Goal: Information Seeking & Learning: Check status

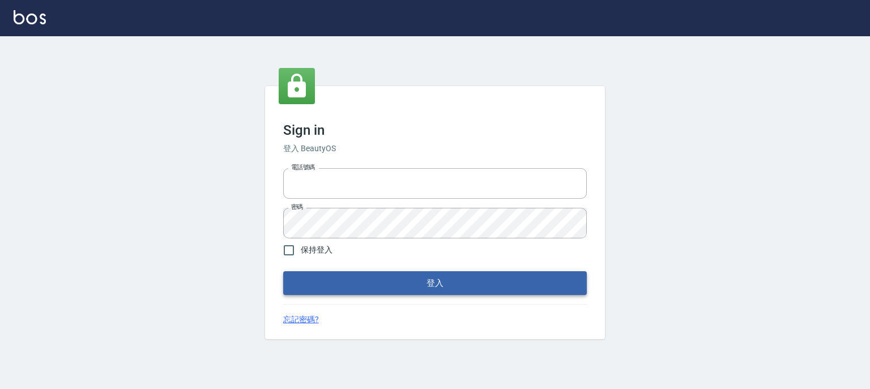
type input "0952331713"
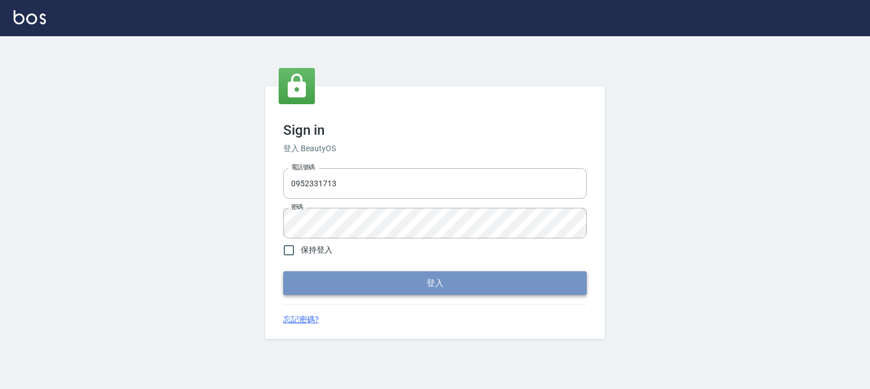
click at [459, 287] on button "登入" at bounding box center [434, 283] width 303 height 24
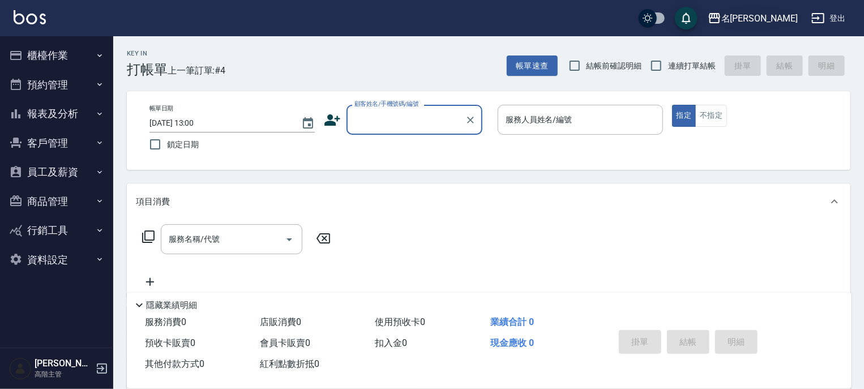
click at [777, 14] on div "名[PERSON_NAME]" at bounding box center [759, 18] width 76 height 14
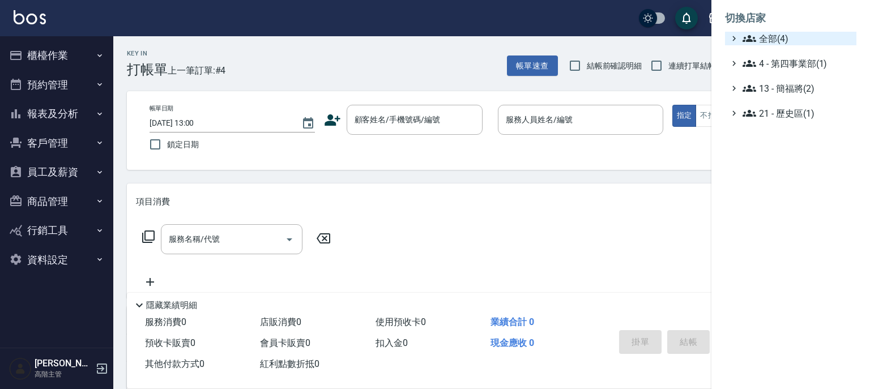
click at [774, 37] on span "全部(4)" at bounding box center [796, 39] width 109 height 14
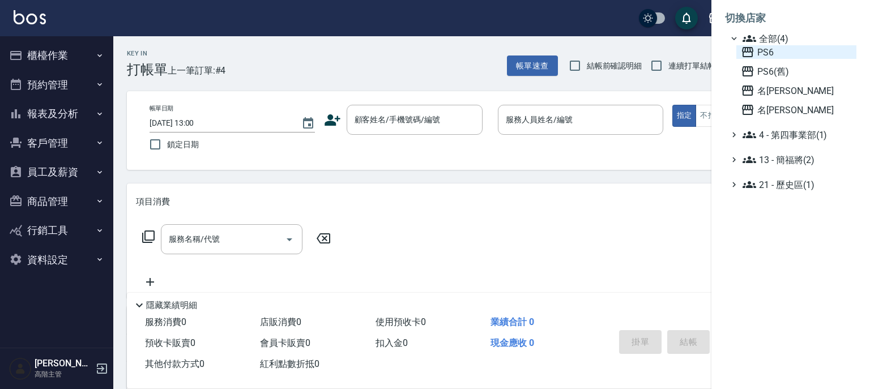
click at [775, 52] on span "PS6" at bounding box center [795, 52] width 111 height 14
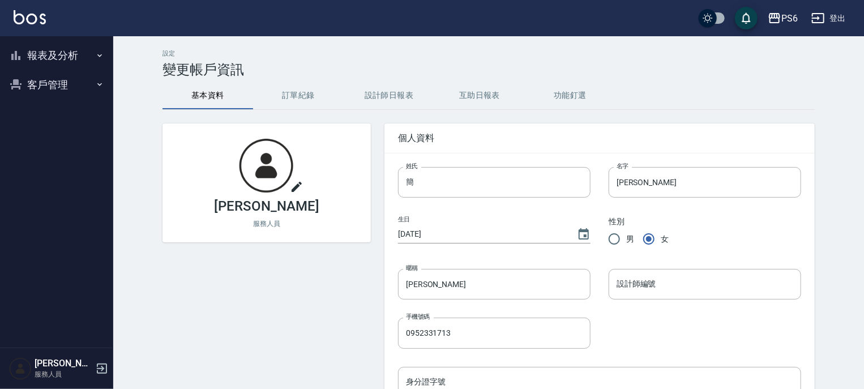
click at [97, 54] on icon "button" at bounding box center [99, 55] width 9 height 9
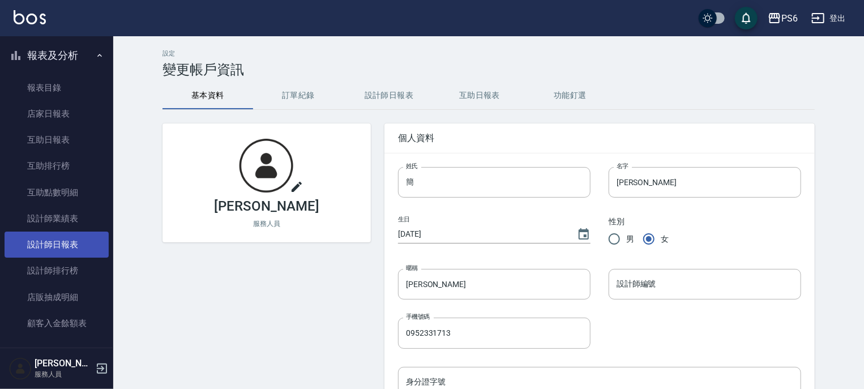
click at [65, 243] on link "設計師日報表" at bounding box center [57, 245] width 104 height 26
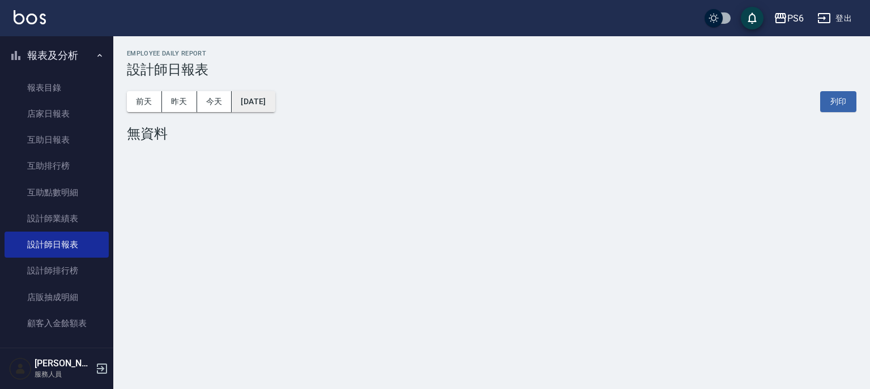
click at [267, 104] on button "[DATE]" at bounding box center [253, 101] width 43 height 21
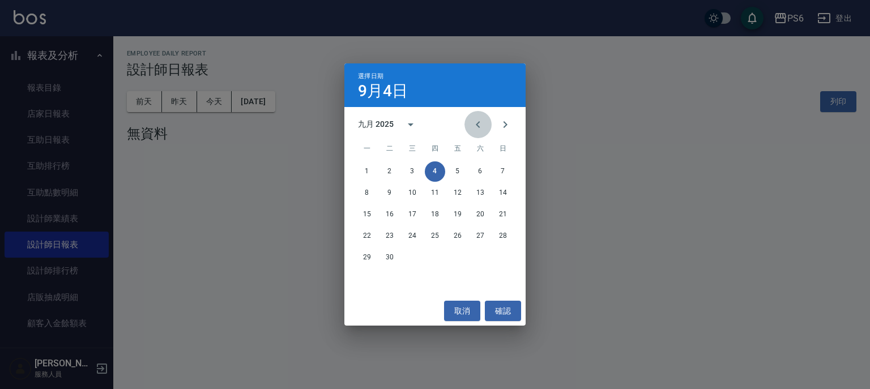
click at [477, 125] on icon "Previous month" at bounding box center [478, 124] width 4 height 7
click at [500, 259] on button "31" at bounding box center [502, 257] width 20 height 20
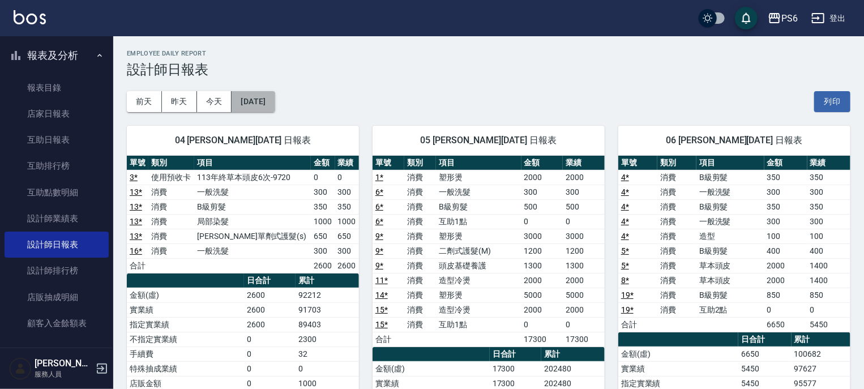
click at [258, 98] on button "[DATE]" at bounding box center [253, 101] width 43 height 21
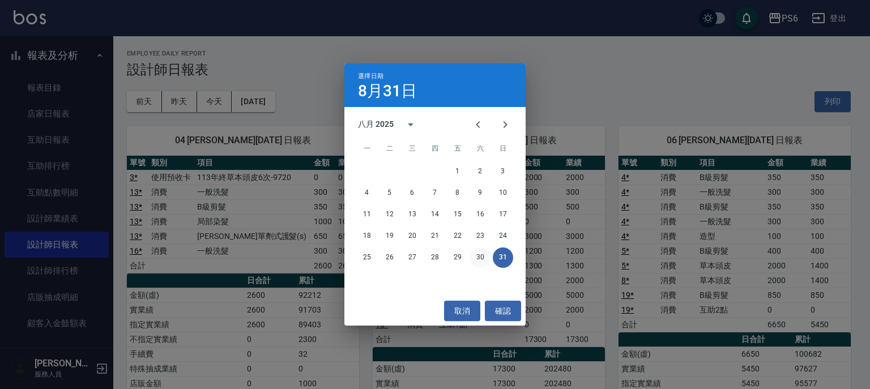
click at [478, 256] on button "30" at bounding box center [480, 257] width 20 height 20
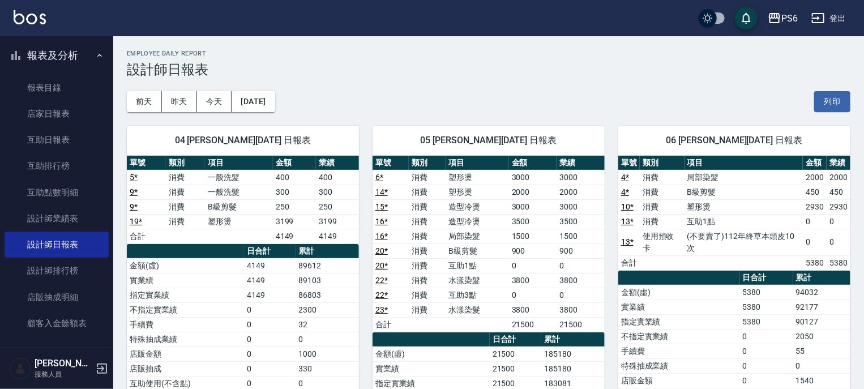
click at [789, 18] on div "PS6" at bounding box center [789, 18] width 16 height 14
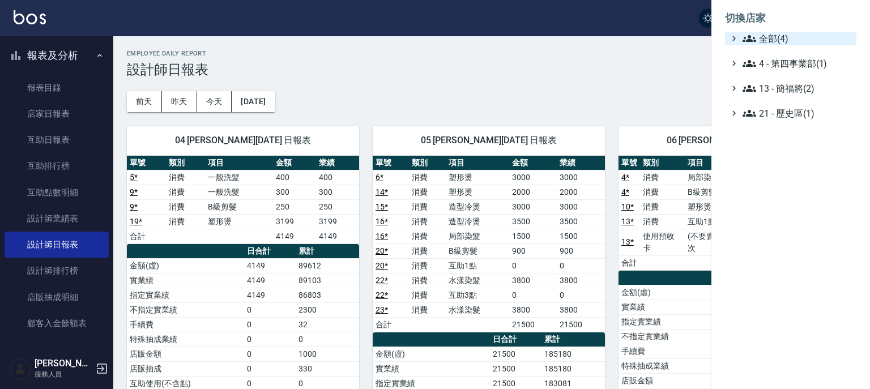
click at [766, 38] on span "全部(4)" at bounding box center [796, 39] width 109 height 14
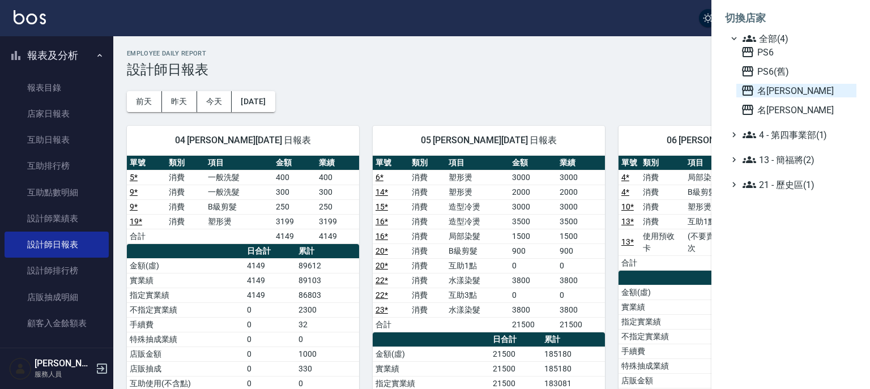
click at [781, 93] on span "名[PERSON_NAME]" at bounding box center [795, 91] width 111 height 14
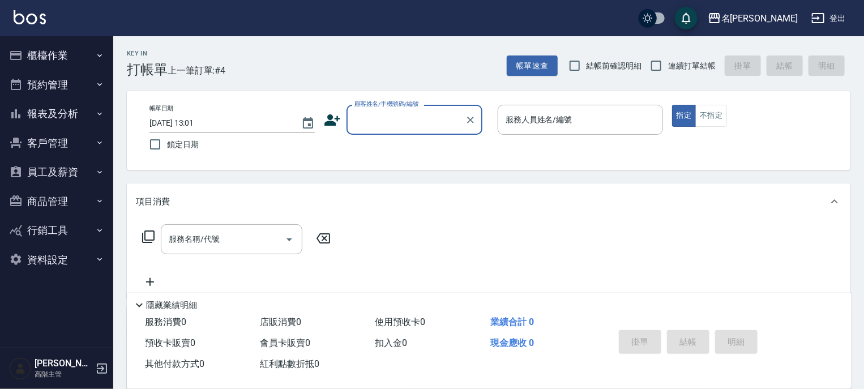
click at [98, 113] on icon "button" at bounding box center [99, 113] width 9 height 9
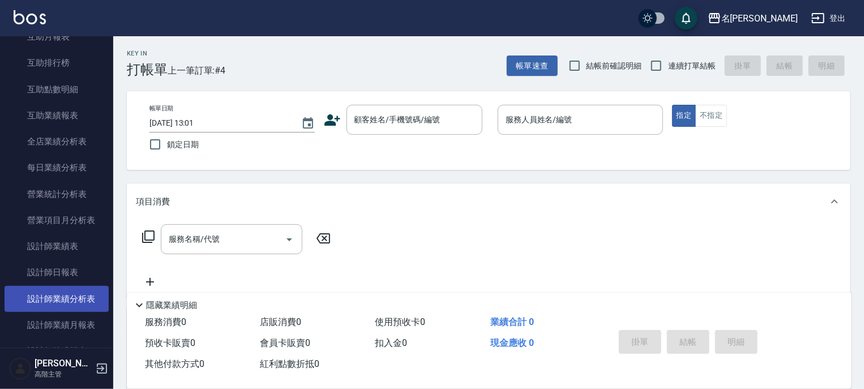
scroll to position [272, 0]
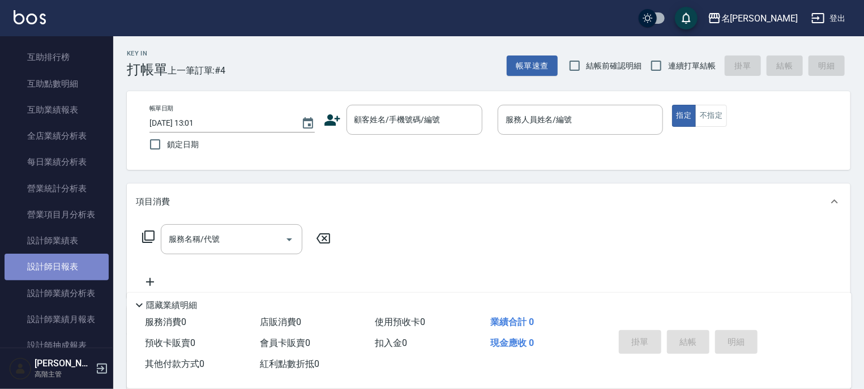
click at [73, 265] on link "設計師日報表" at bounding box center [57, 267] width 104 height 26
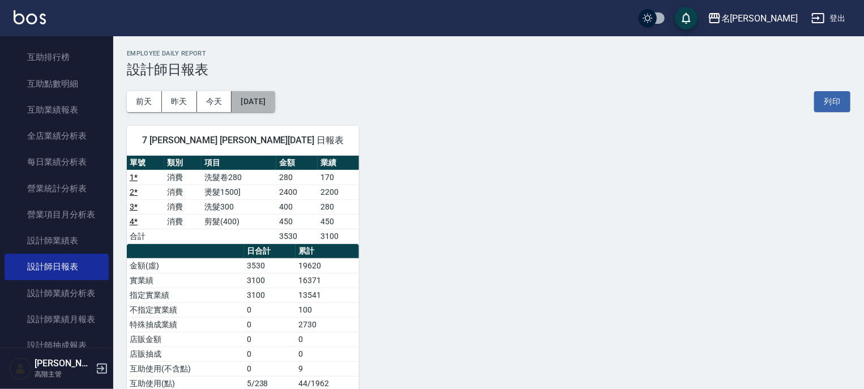
click at [275, 99] on button "[DATE]" at bounding box center [253, 101] width 43 height 21
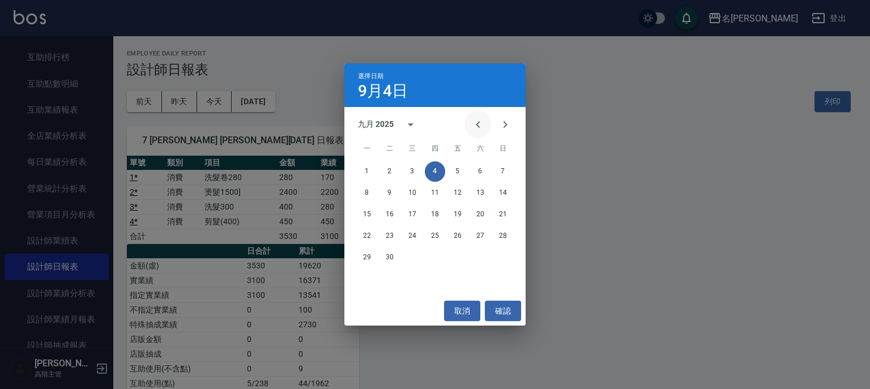
click at [476, 126] on icon "Previous month" at bounding box center [478, 125] width 14 height 14
click at [502, 258] on button "31" at bounding box center [502, 257] width 20 height 20
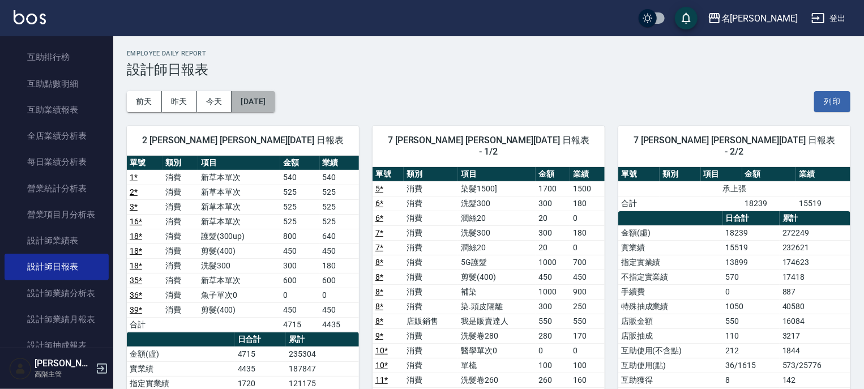
click at [275, 102] on button "[DATE]" at bounding box center [253, 101] width 43 height 21
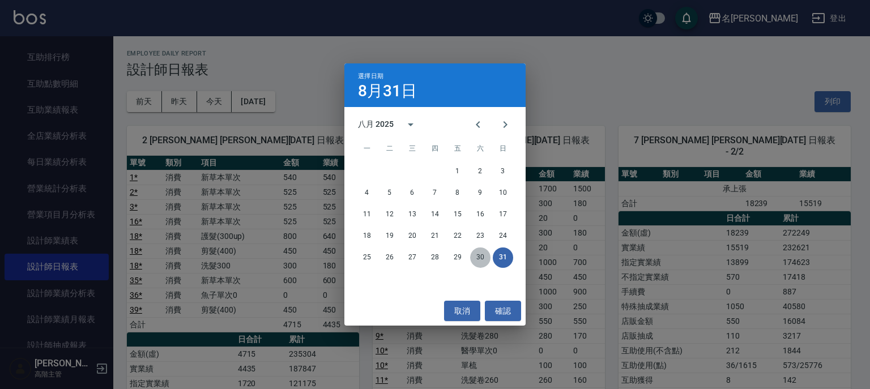
click at [478, 258] on button "30" at bounding box center [480, 257] width 20 height 20
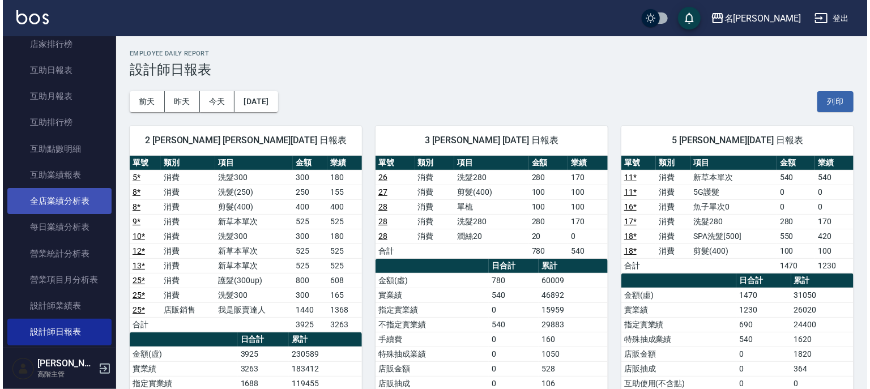
scroll to position [181, 0]
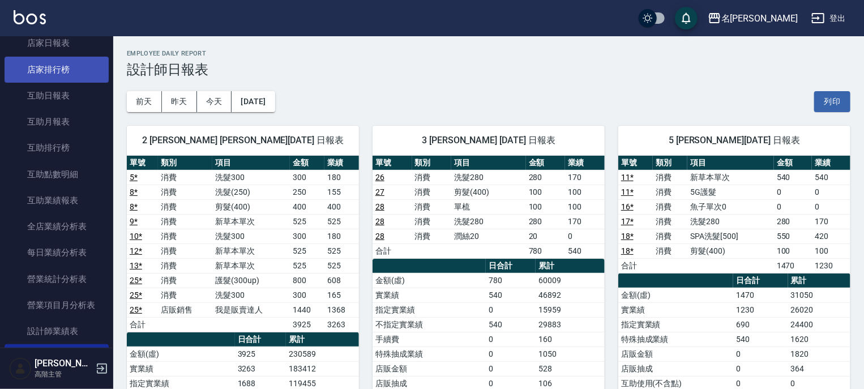
click at [56, 68] on link "店家排行榜" at bounding box center [57, 70] width 104 height 26
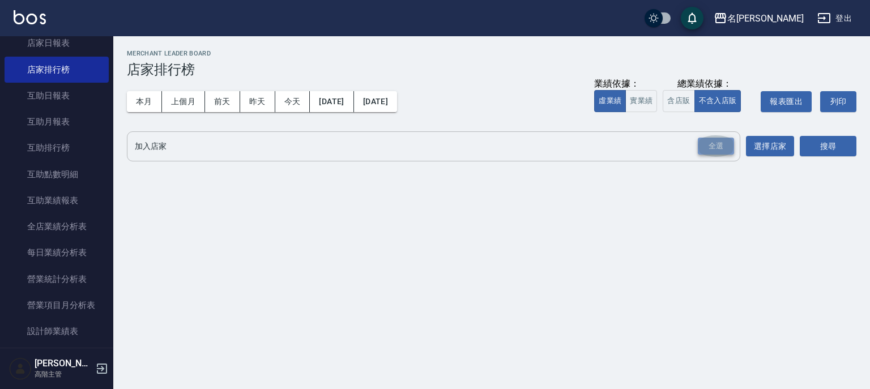
click at [710, 148] on div "全選" at bounding box center [715, 147] width 36 height 18
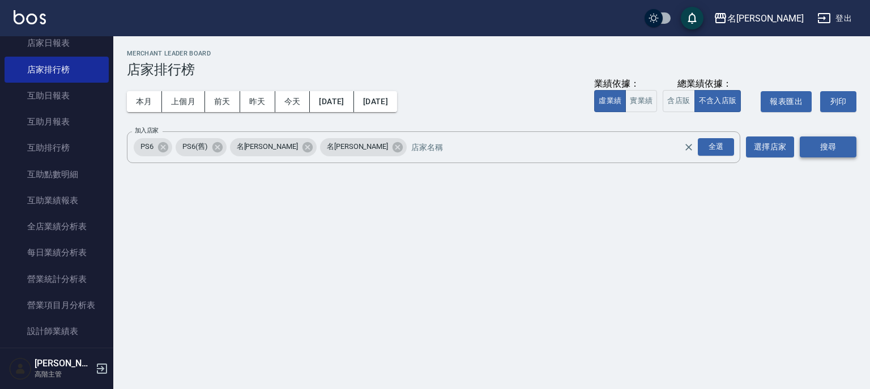
click at [820, 140] on button "搜尋" at bounding box center [827, 146] width 57 height 21
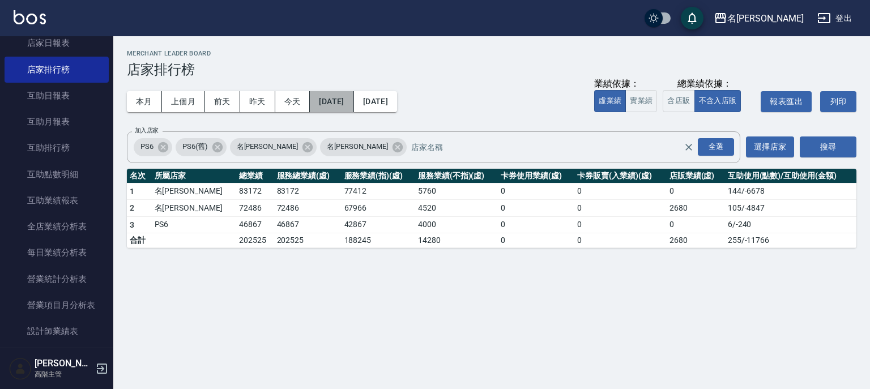
click at [345, 99] on button "2025/09/01" at bounding box center [332, 101] width 44 height 21
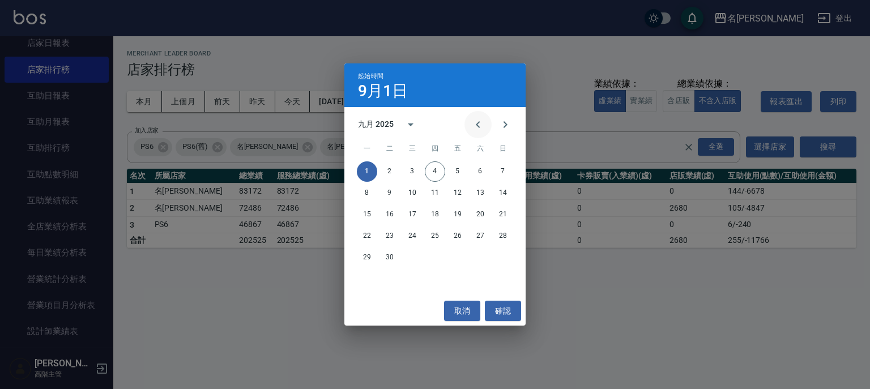
click at [476, 123] on icon "Previous month" at bounding box center [478, 125] width 14 height 14
click at [458, 174] on button "1" at bounding box center [457, 171] width 20 height 20
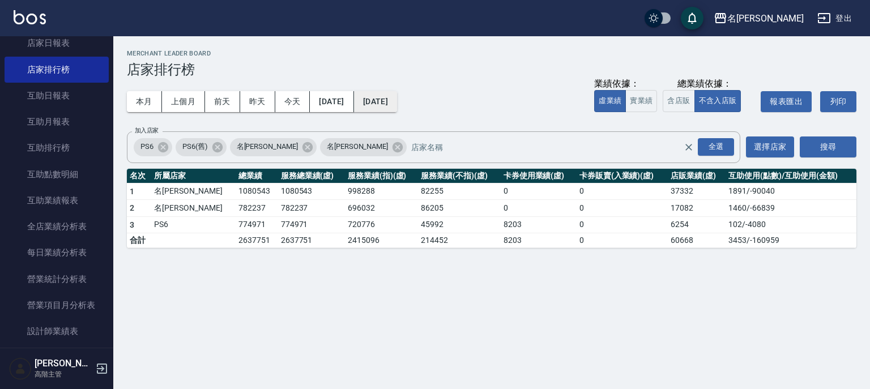
click at [397, 103] on button "[DATE]" at bounding box center [375, 101] width 43 height 21
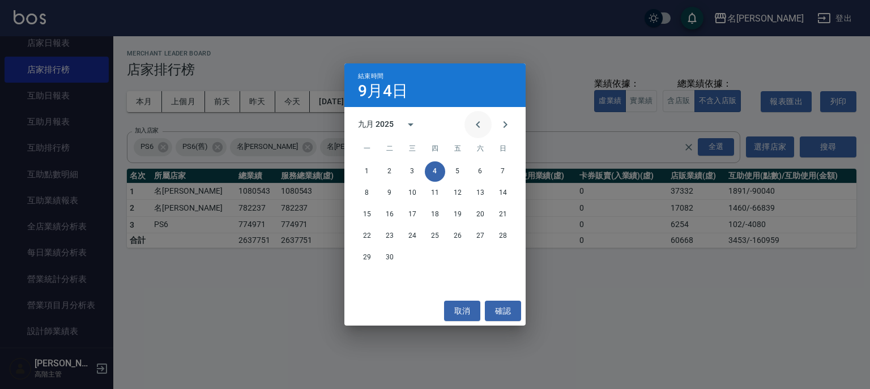
click at [478, 122] on icon "Previous month" at bounding box center [478, 125] width 14 height 14
click at [502, 254] on button "31" at bounding box center [502, 257] width 20 height 20
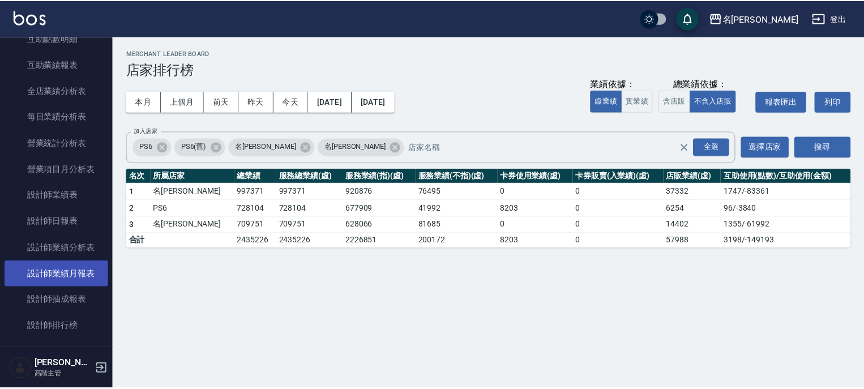
scroll to position [362, 0]
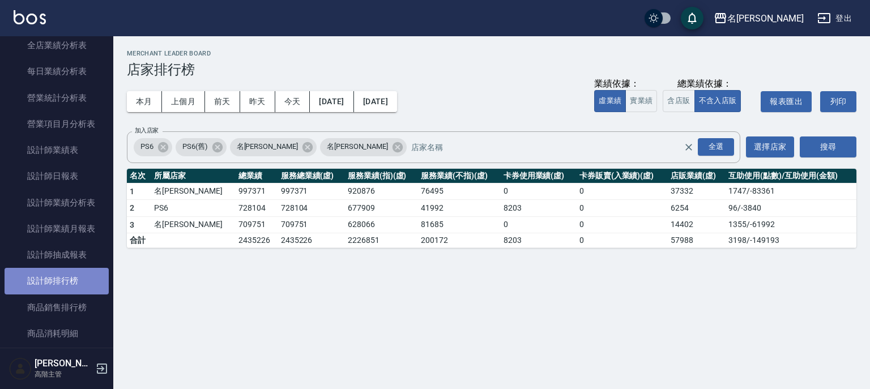
click at [67, 276] on link "設計師排行榜" at bounding box center [57, 281] width 104 height 26
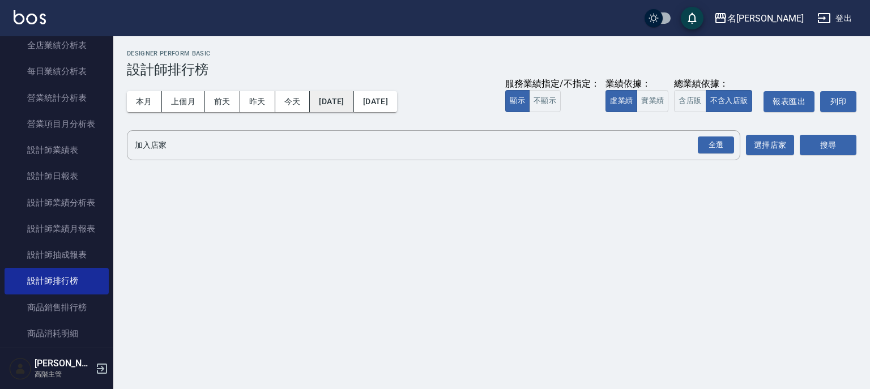
click at [346, 101] on button "2025/09/01" at bounding box center [332, 101] width 44 height 21
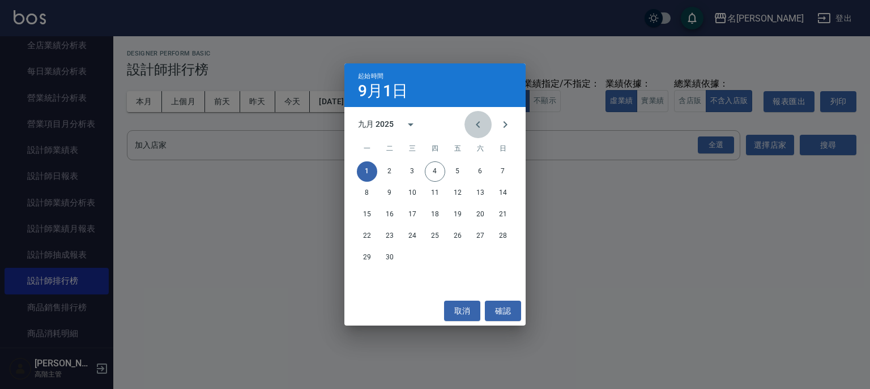
click at [476, 125] on icon "Previous month" at bounding box center [478, 124] width 4 height 7
click at [456, 168] on button "1" at bounding box center [457, 171] width 20 height 20
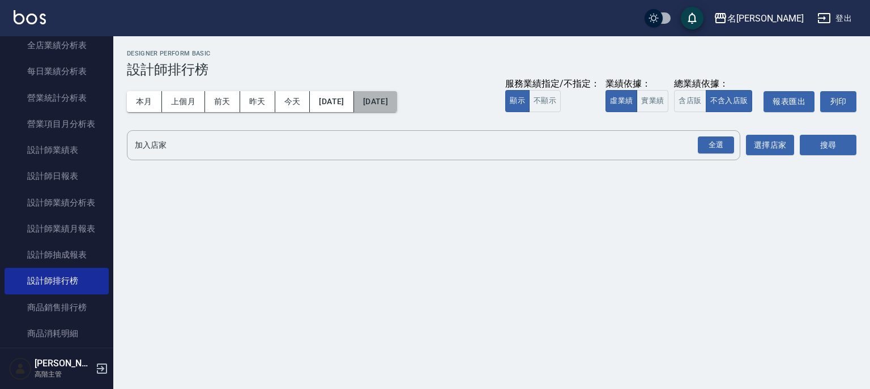
click at [397, 97] on button "[DATE]" at bounding box center [375, 101] width 43 height 21
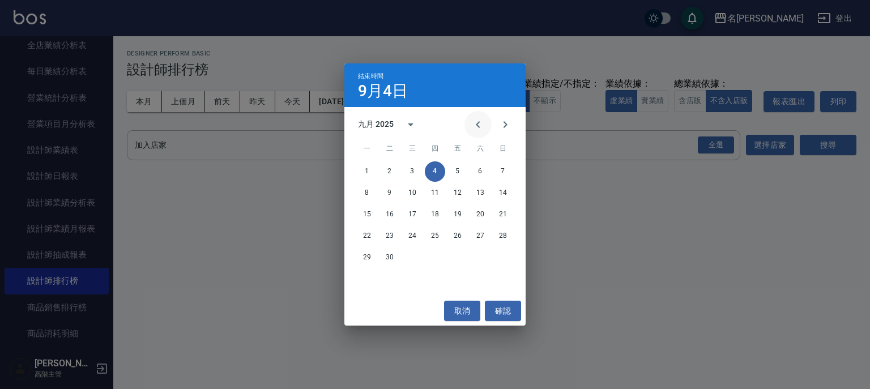
click at [480, 122] on icon "Previous month" at bounding box center [478, 125] width 14 height 14
click at [502, 258] on button "31" at bounding box center [502, 257] width 20 height 20
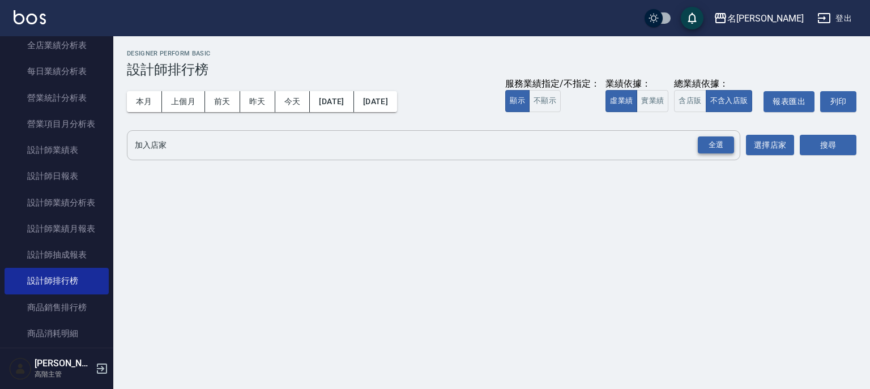
click at [721, 147] on div "全選" at bounding box center [715, 145] width 36 height 18
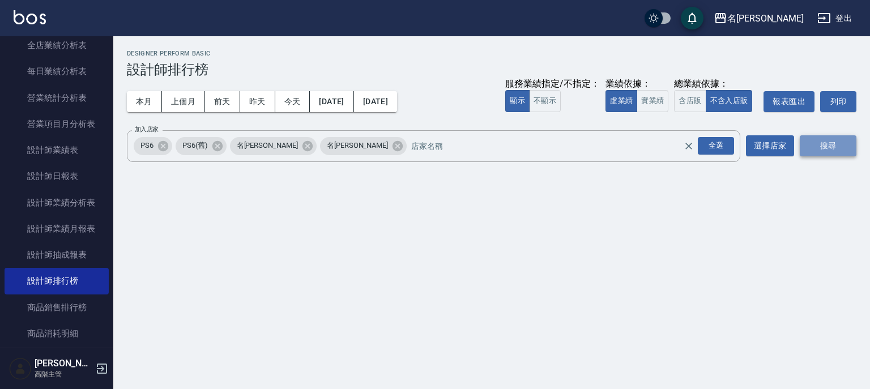
click at [831, 142] on button "搜尋" at bounding box center [827, 145] width 57 height 21
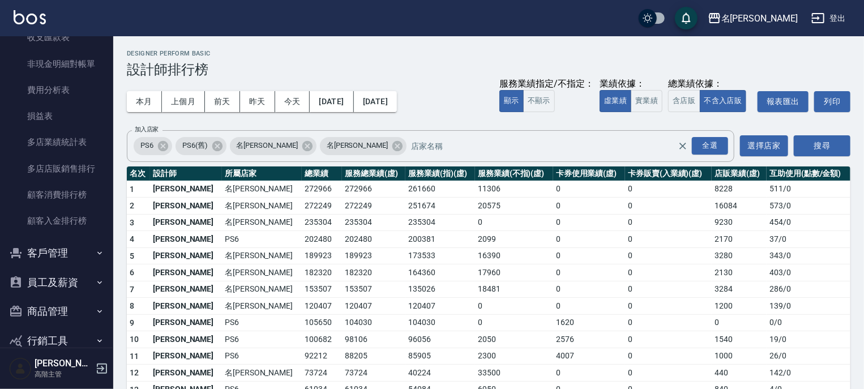
scroll to position [1074, 0]
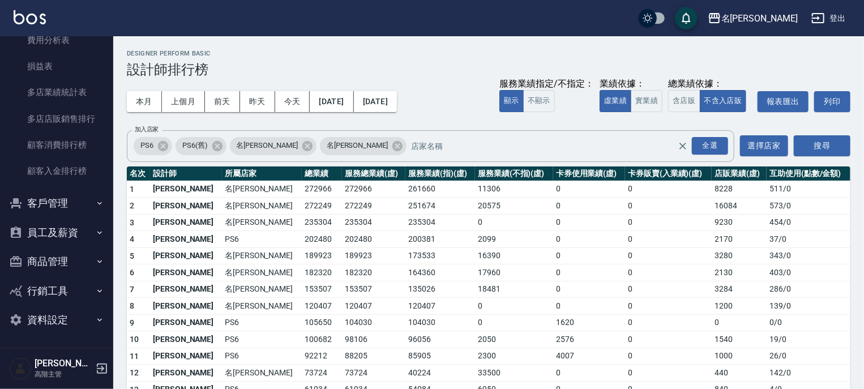
click at [95, 230] on icon "button" at bounding box center [99, 232] width 9 height 9
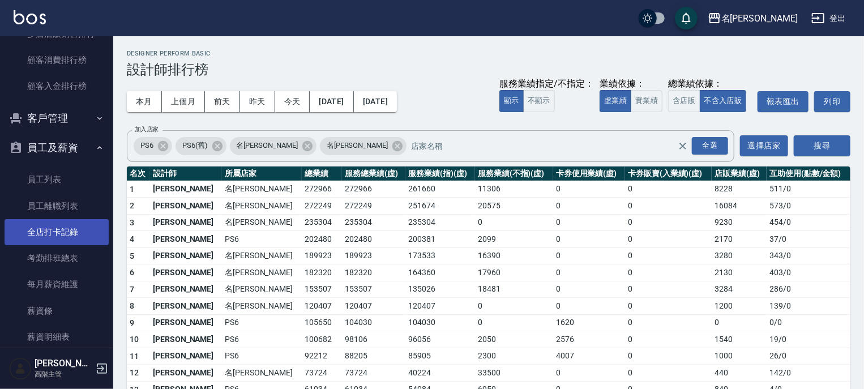
scroll to position [1210, 0]
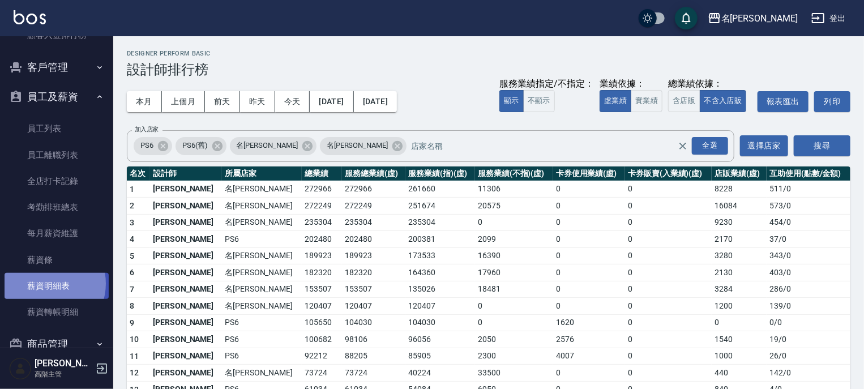
click at [47, 283] on link "薪資明細表" at bounding box center [57, 286] width 104 height 26
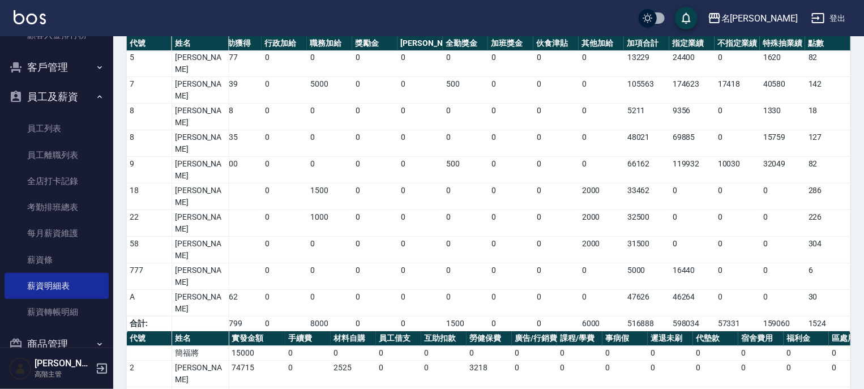
scroll to position [181, 0]
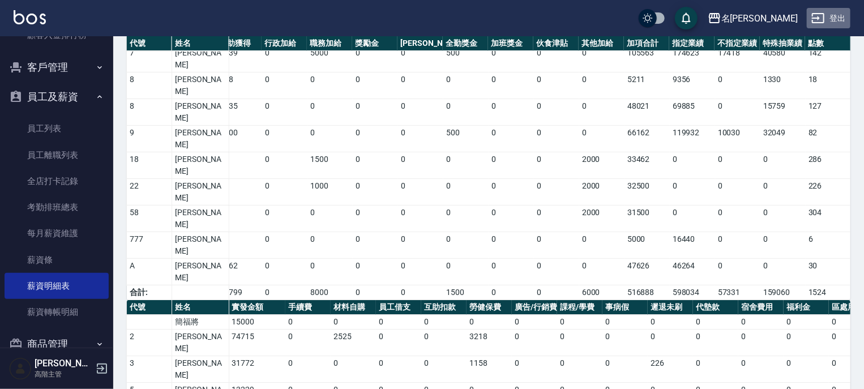
click at [837, 18] on button "登出" at bounding box center [829, 18] width 44 height 21
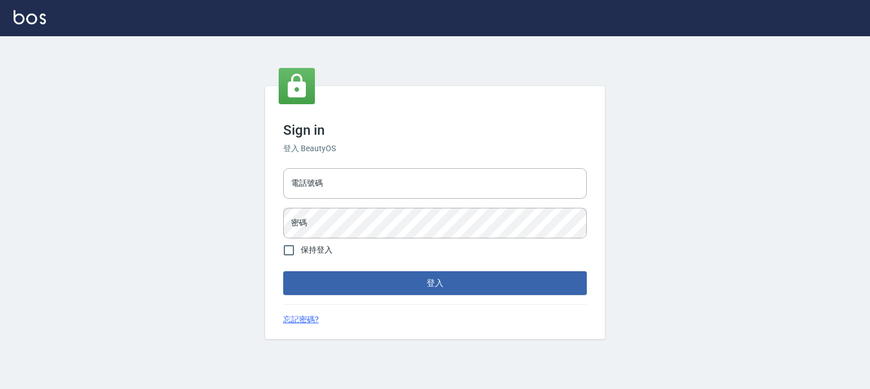
type input "0952331713"
